Goal: Find specific page/section: Find specific page/section

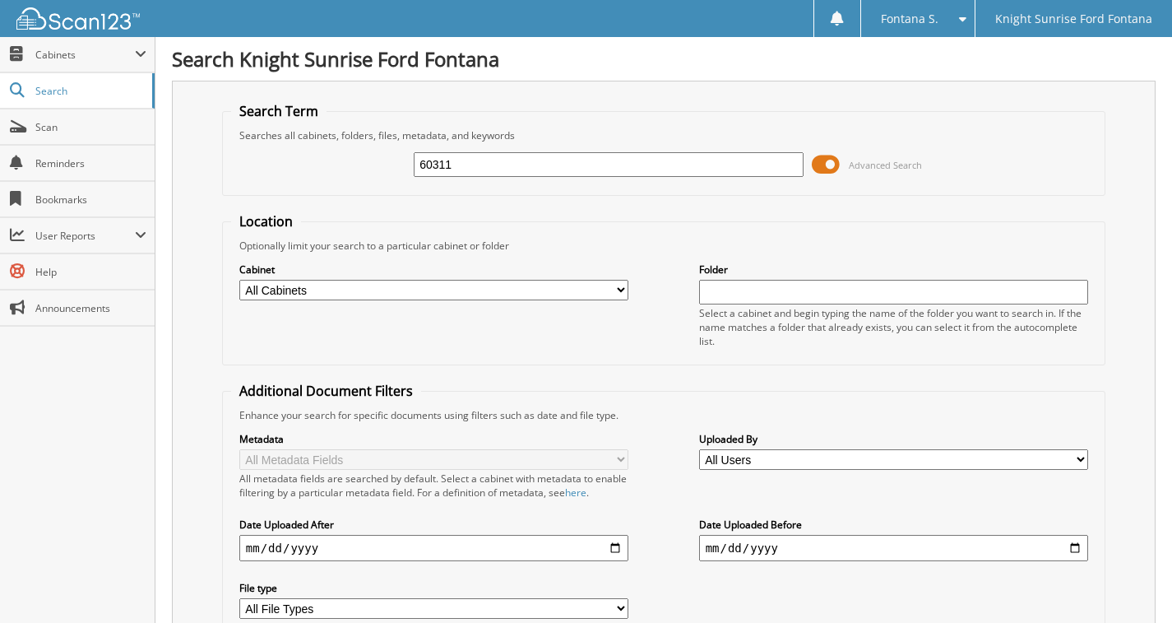
type input "60311"
click at [506, 168] on input "60311" at bounding box center [609, 164] width 390 height 25
type input "603111"
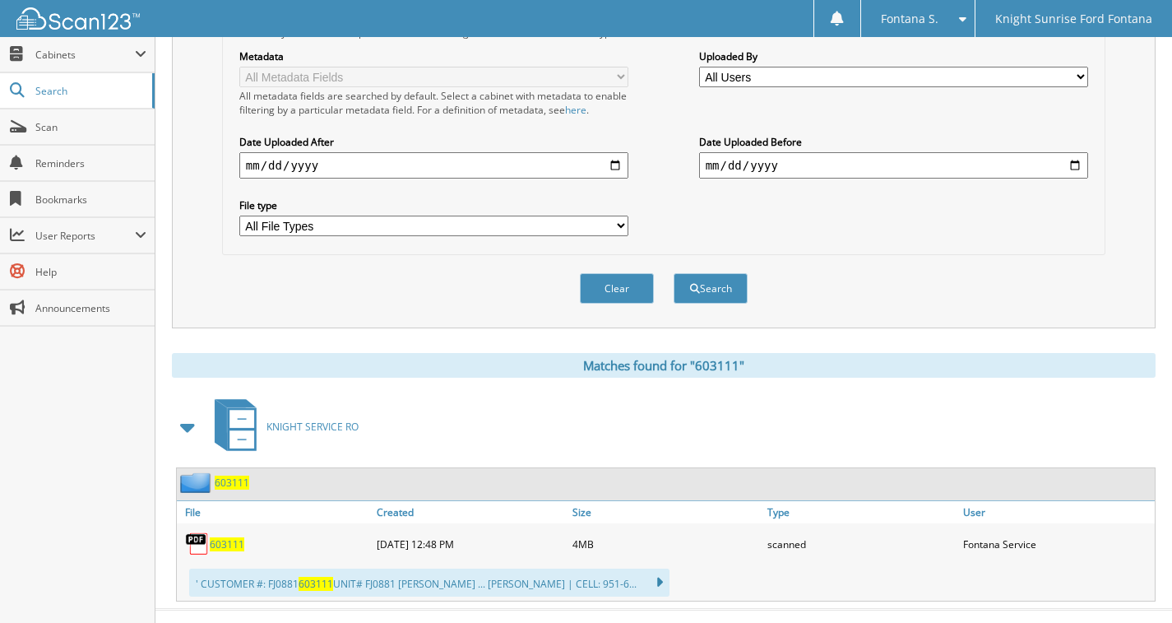
scroll to position [411, 0]
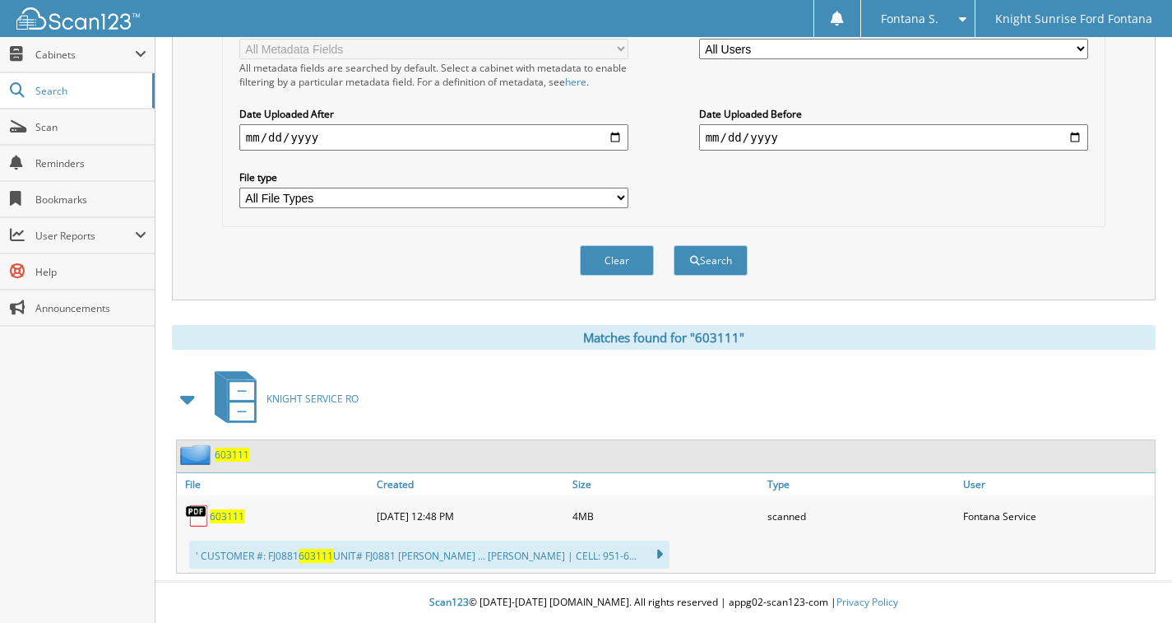
click at [235, 510] on span "603111" at bounding box center [227, 516] width 35 height 14
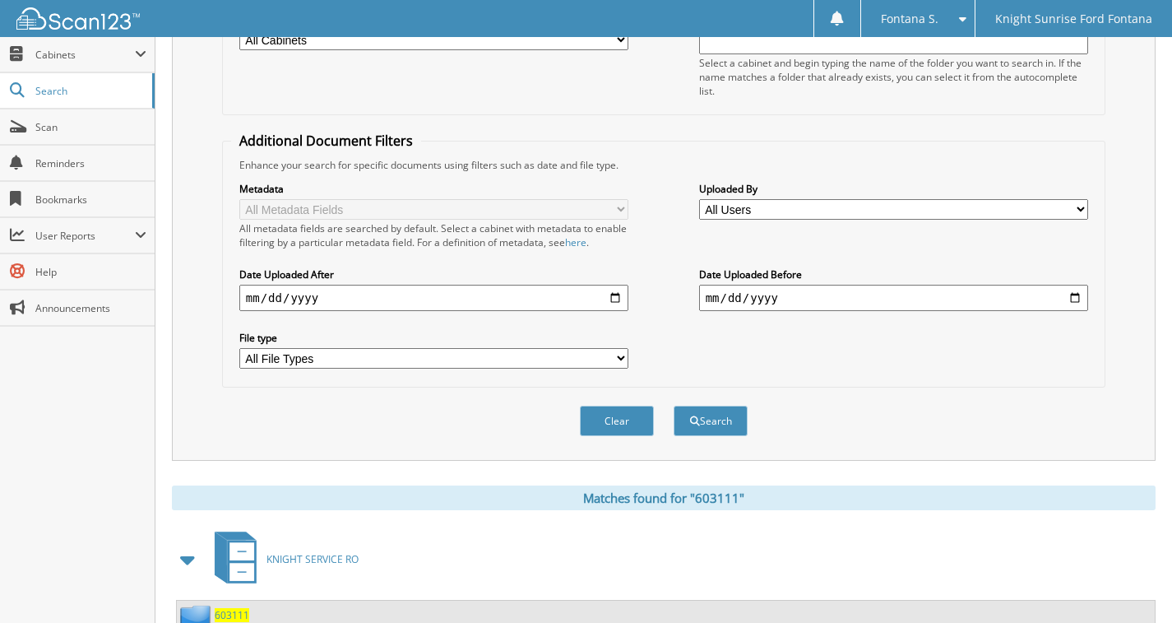
scroll to position [0, 0]
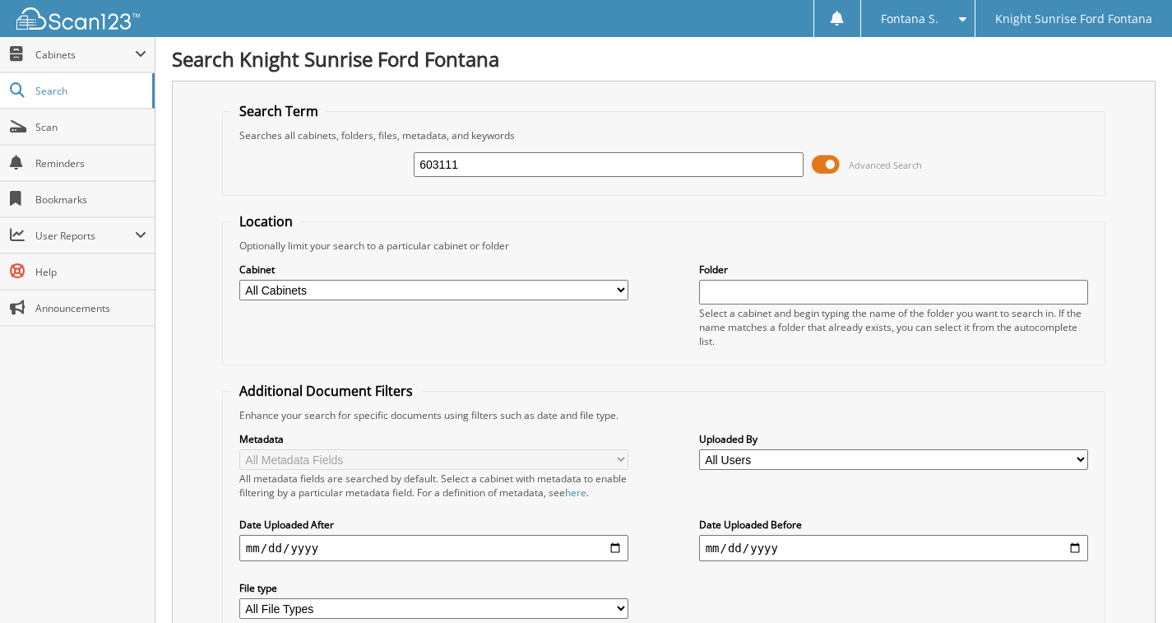
click at [538, 160] on input "603111" at bounding box center [609, 164] width 390 height 25
type input "6"
type input "557726"
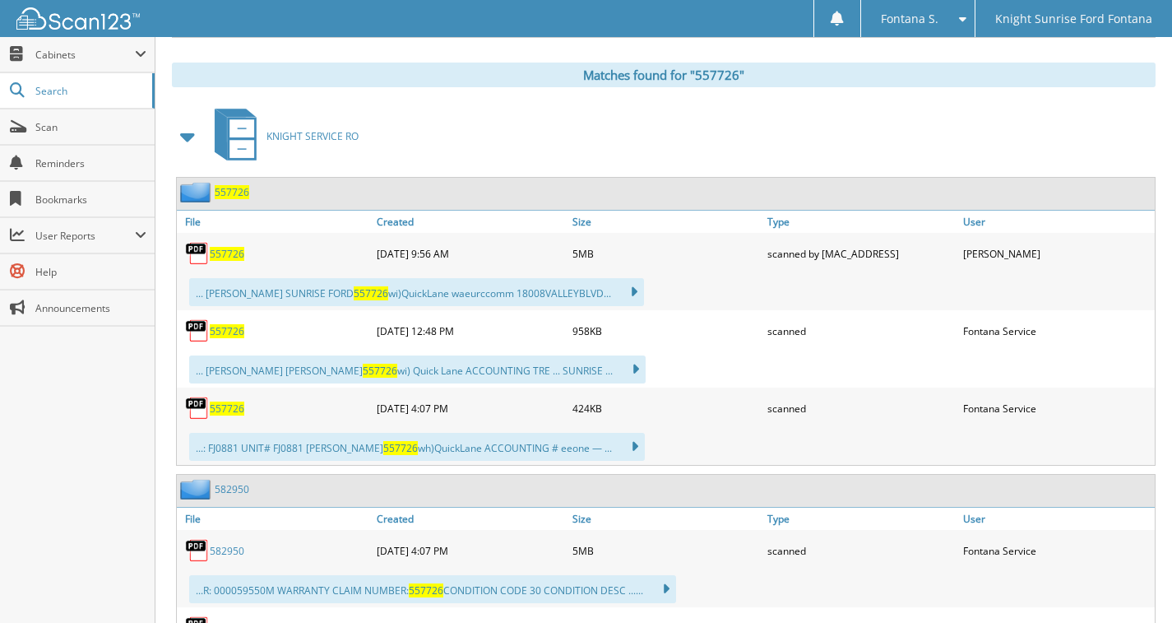
scroll to position [658, 0]
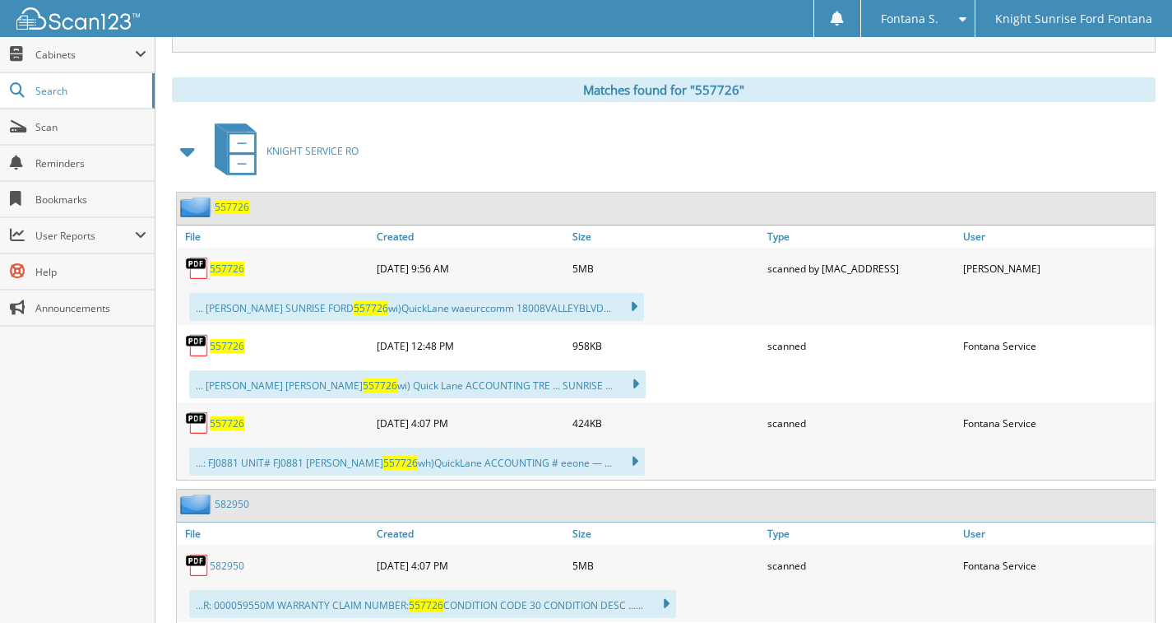
click at [229, 423] on span "557726" at bounding box center [227, 423] width 35 height 14
click at [229, 419] on span "557726" at bounding box center [227, 423] width 35 height 14
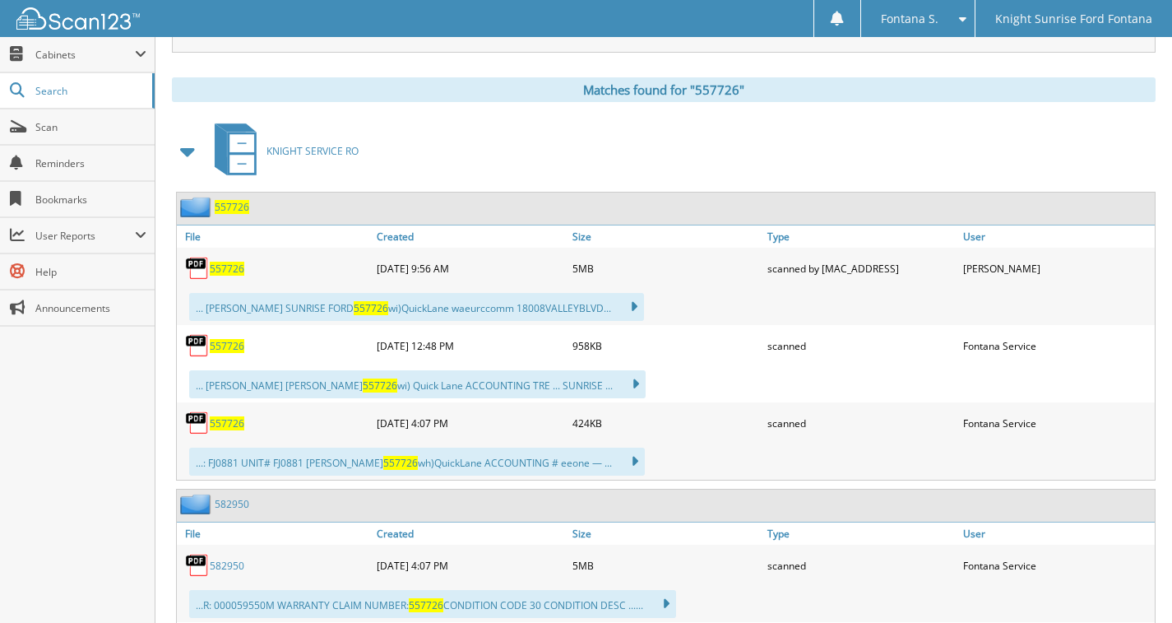
click at [229, 419] on span "557726" at bounding box center [227, 423] width 35 height 14
click at [224, 421] on span "557726" at bounding box center [227, 423] width 35 height 14
click at [197, 424] on img at bounding box center [197, 422] width 25 height 25
click at [225, 269] on span "557726" at bounding box center [227, 269] width 35 height 14
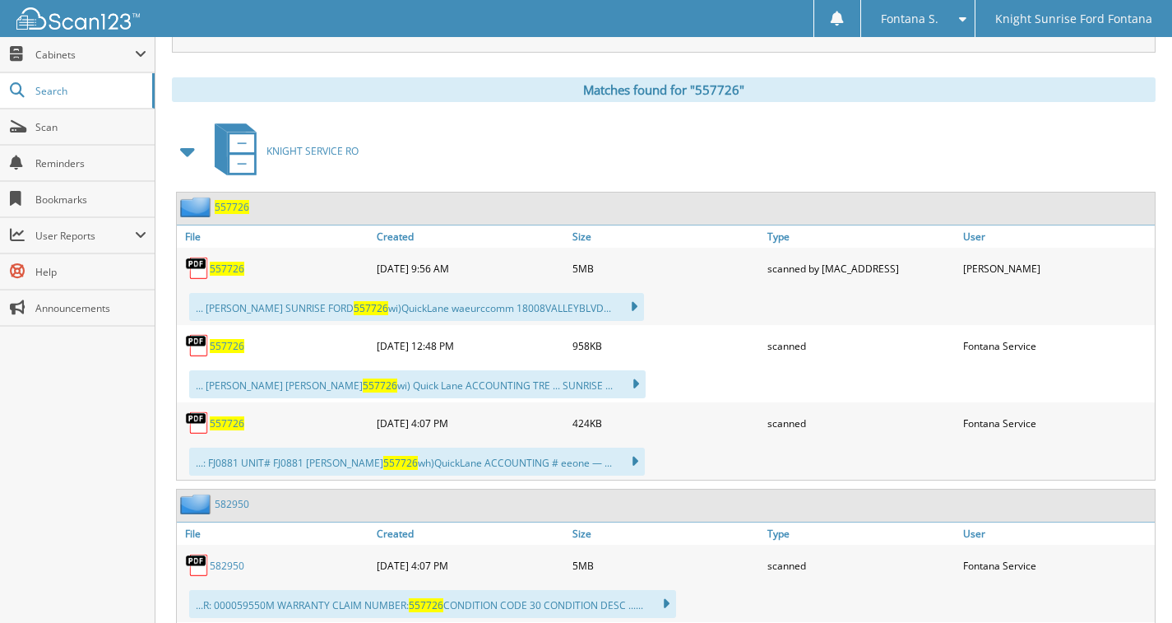
click at [227, 267] on span "557726" at bounding box center [227, 269] width 35 height 14
click at [235, 207] on span "557726" at bounding box center [232, 207] width 35 height 14
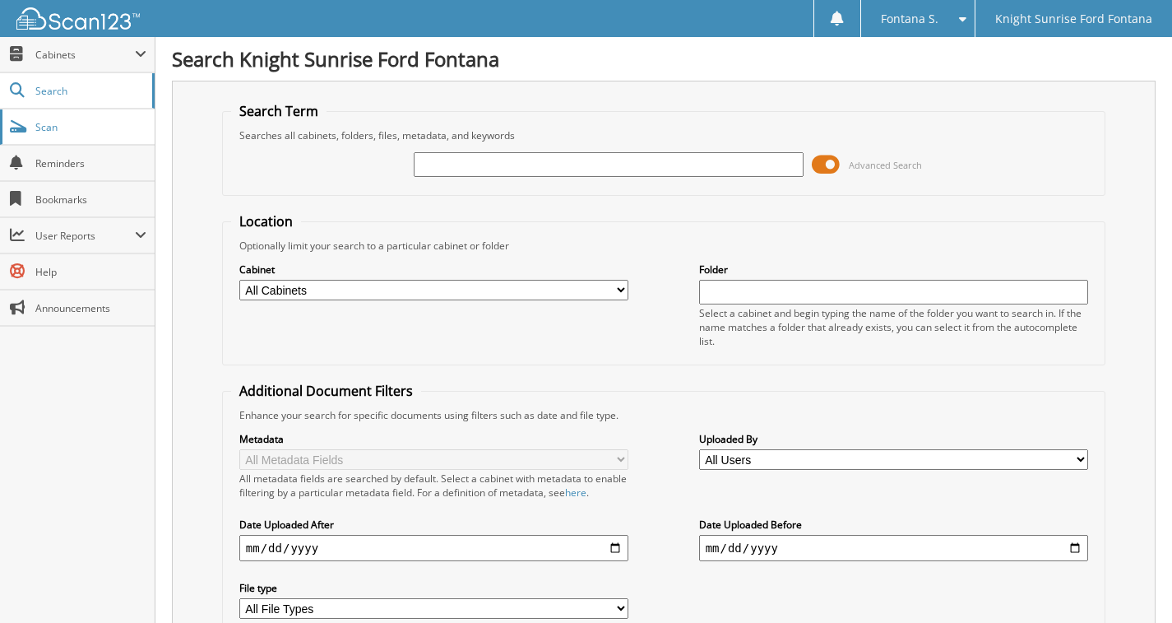
click at [102, 135] on link "Scan" at bounding box center [77, 126] width 155 height 35
